Goal: Information Seeking & Learning: Learn about a topic

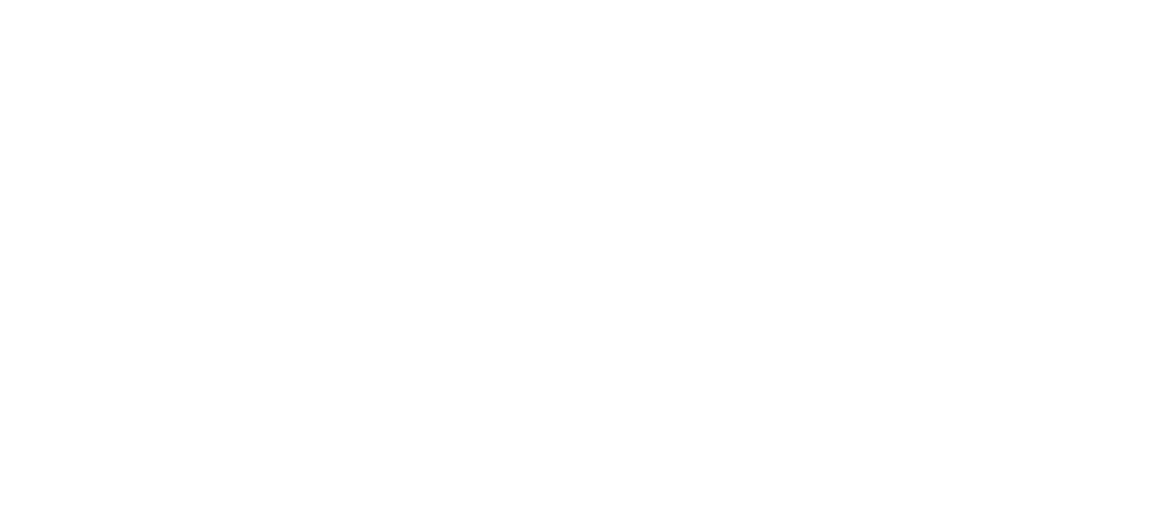
click at [186, 0] on html at bounding box center [577, 0] width 1154 height 0
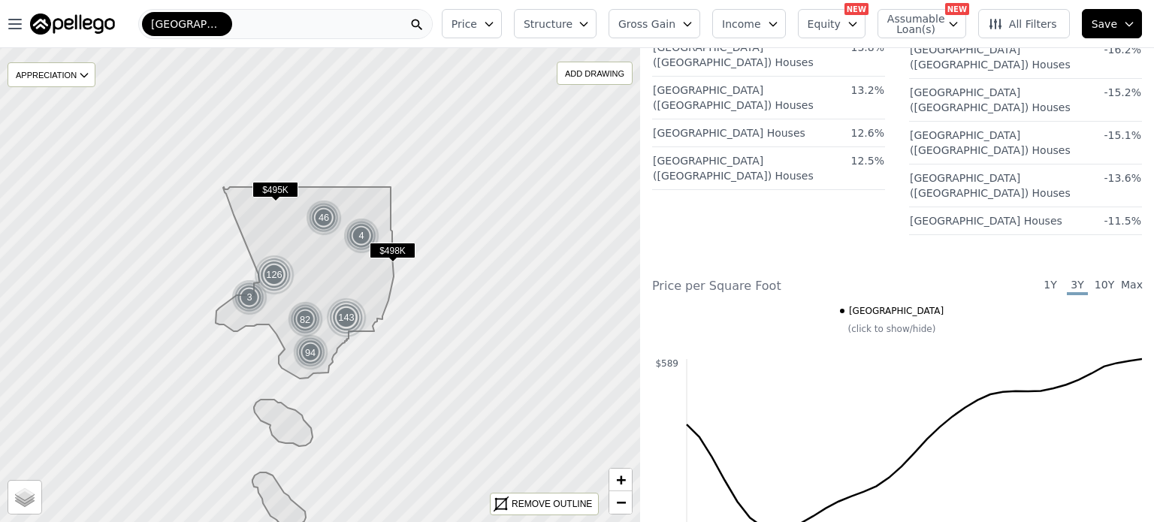
scroll to position [1907, 0]
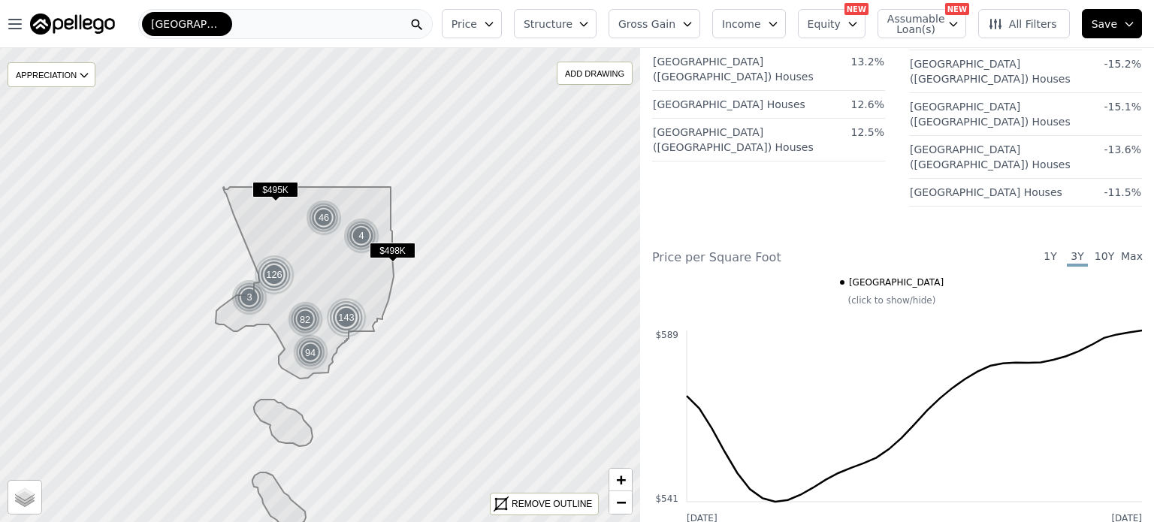
click at [656, 337] on icon "Jul 2022 Jul 2025 $541 $589" at bounding box center [897, 400] width 490 height 255
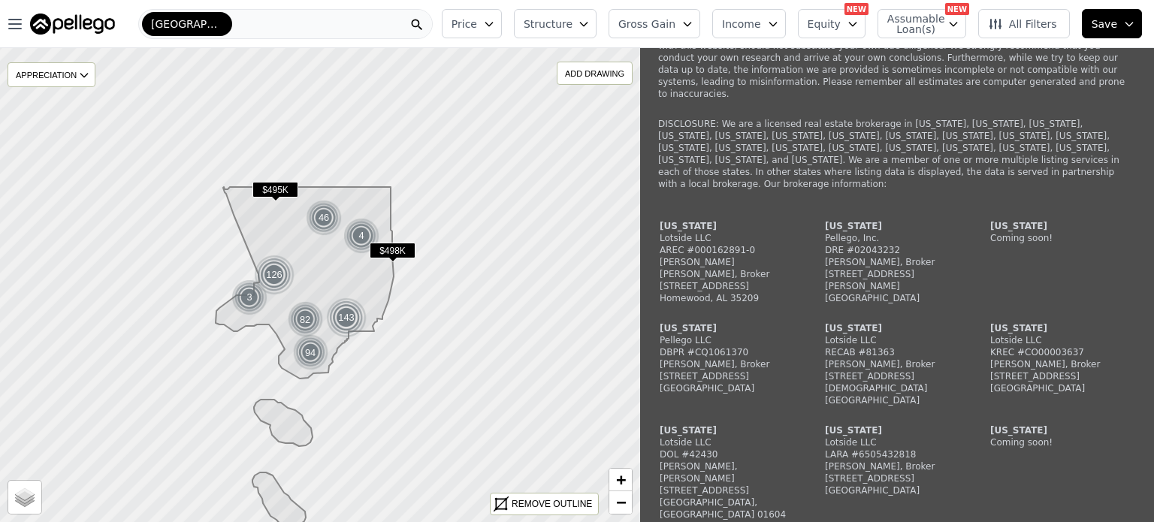
scroll to position [3589, 0]
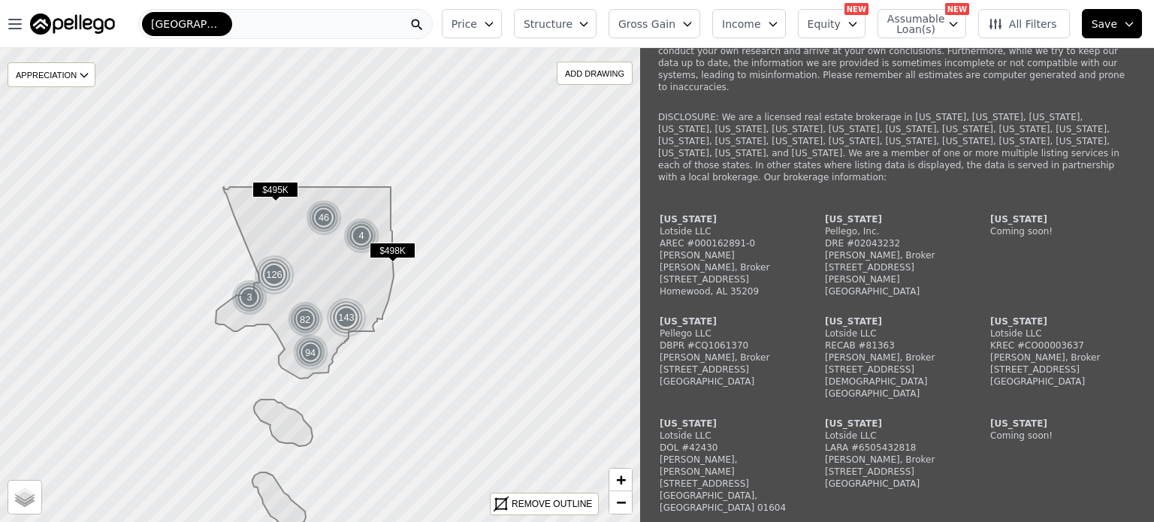
click at [388, 249] on span "$498K" at bounding box center [393, 251] width 46 height 16
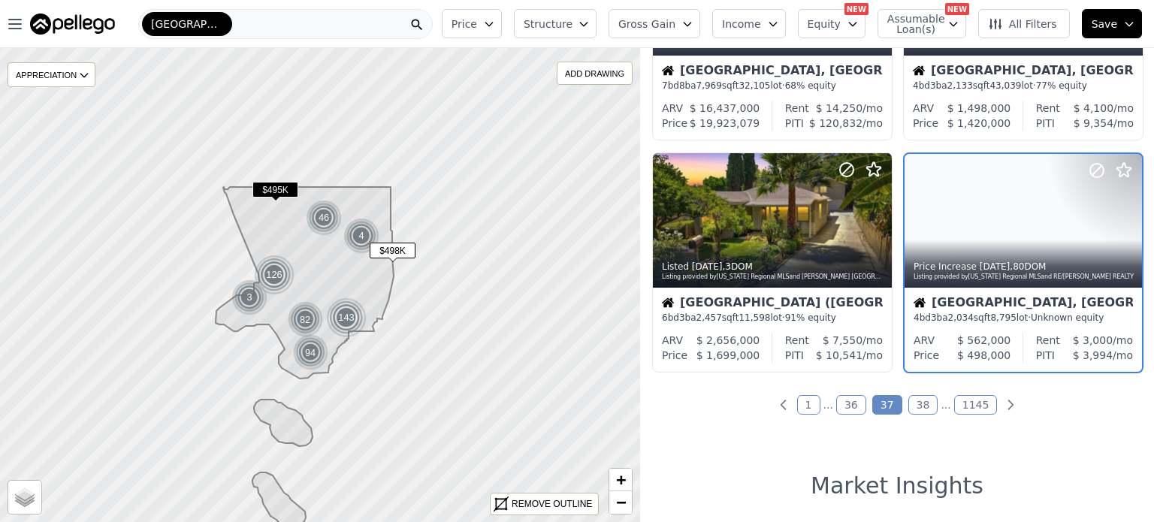
scroll to position [1049, 0]
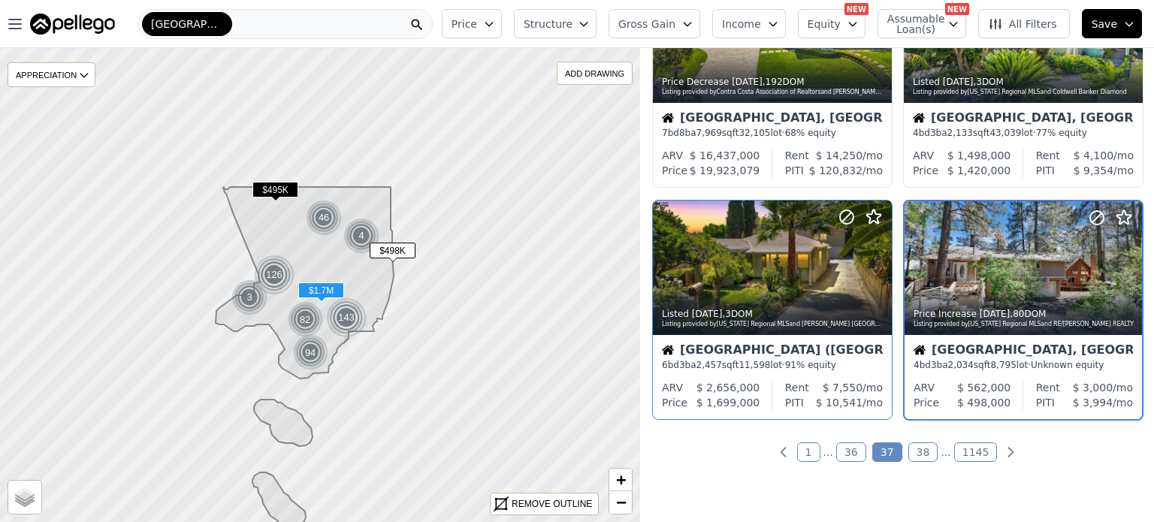
click at [776, 344] on div "Los Angeles (Highland Park)" at bounding box center [772, 351] width 221 height 15
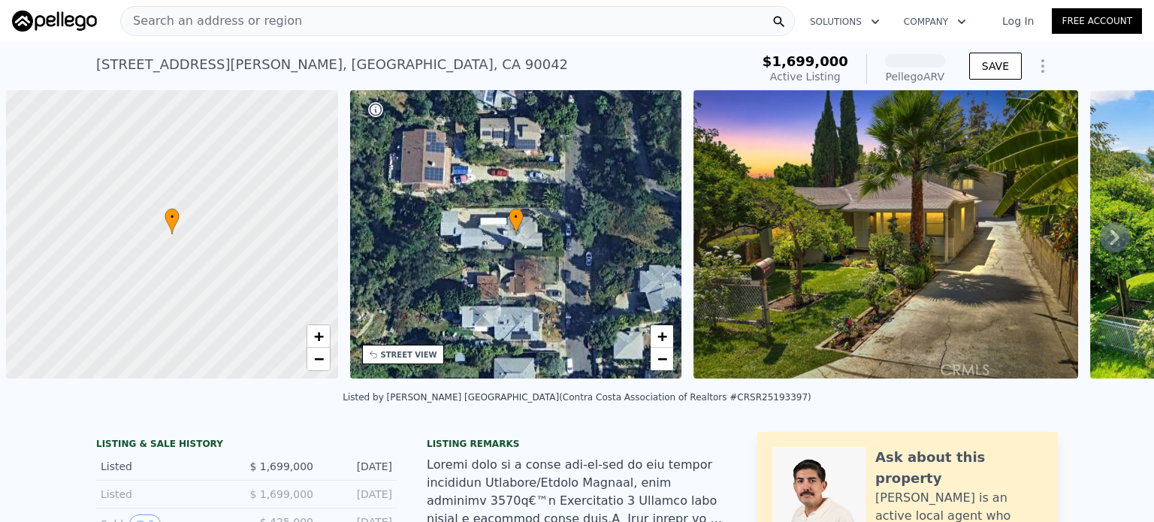
scroll to position [0, 6]
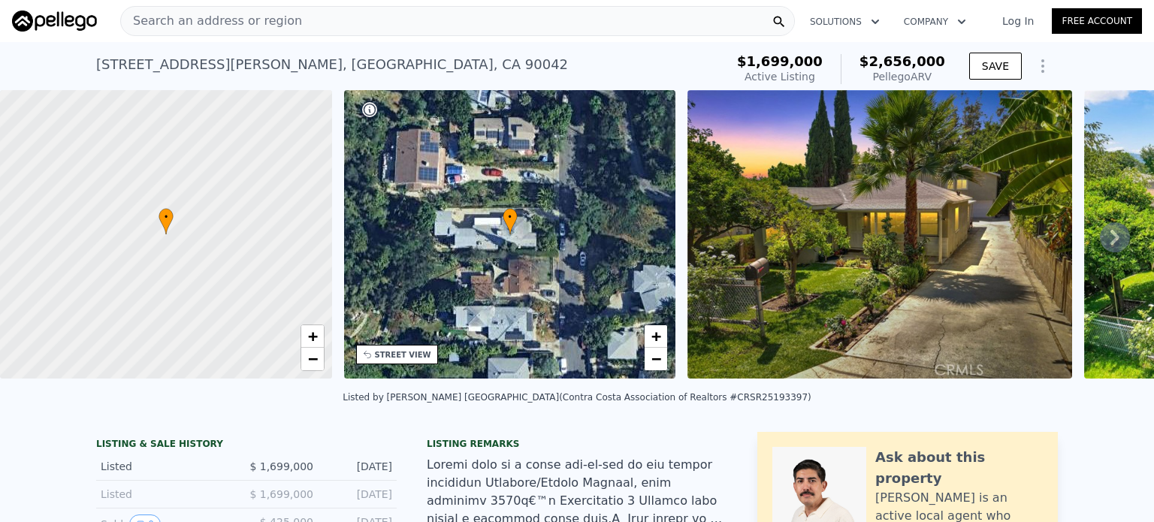
click at [1122, 59] on div "[STREET_ADDRESS][PERSON_NAME] Active at $1.699m (~ARV $2.656m ) $1,699,000 Acti…" at bounding box center [577, 66] width 1154 height 48
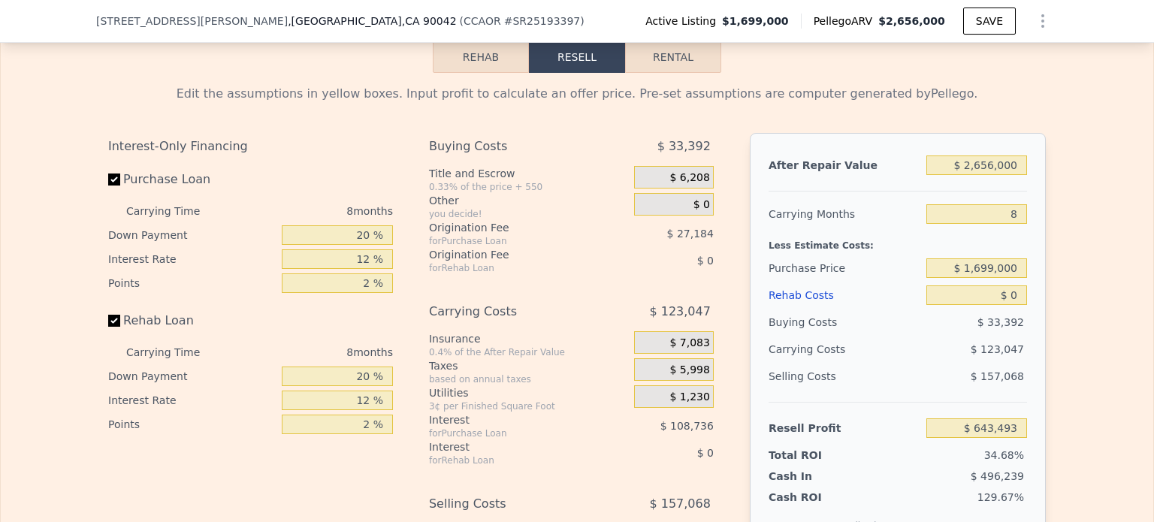
scroll to position [2488, 0]
click at [1051, 192] on div "Edit the assumptions in yellow boxes. Input profit to calculate an offer price.…" at bounding box center [577, 351] width 962 height 559
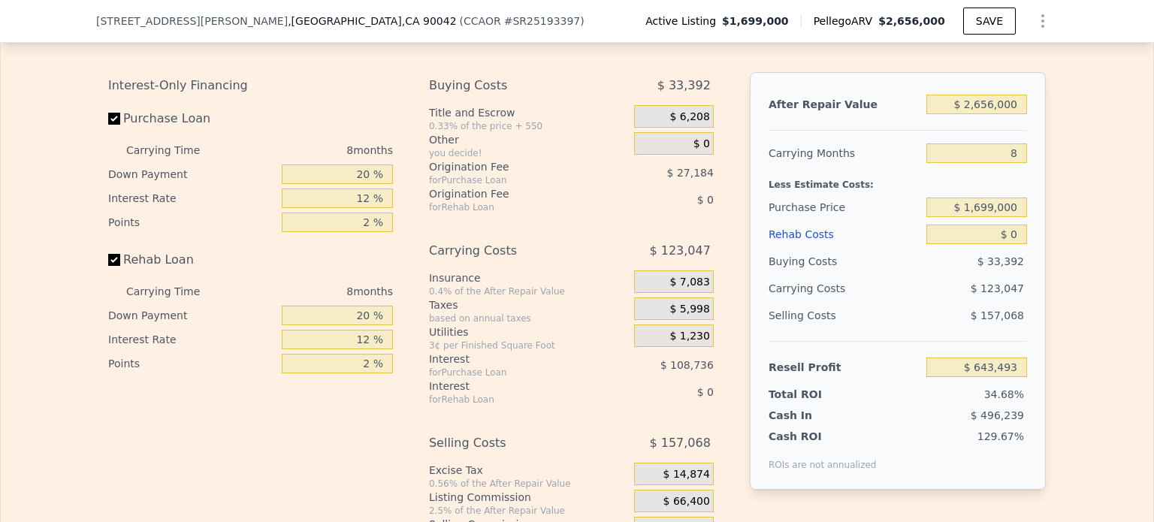
scroll to position [2518, 0]
